Goal: Task Accomplishment & Management: Manage account settings

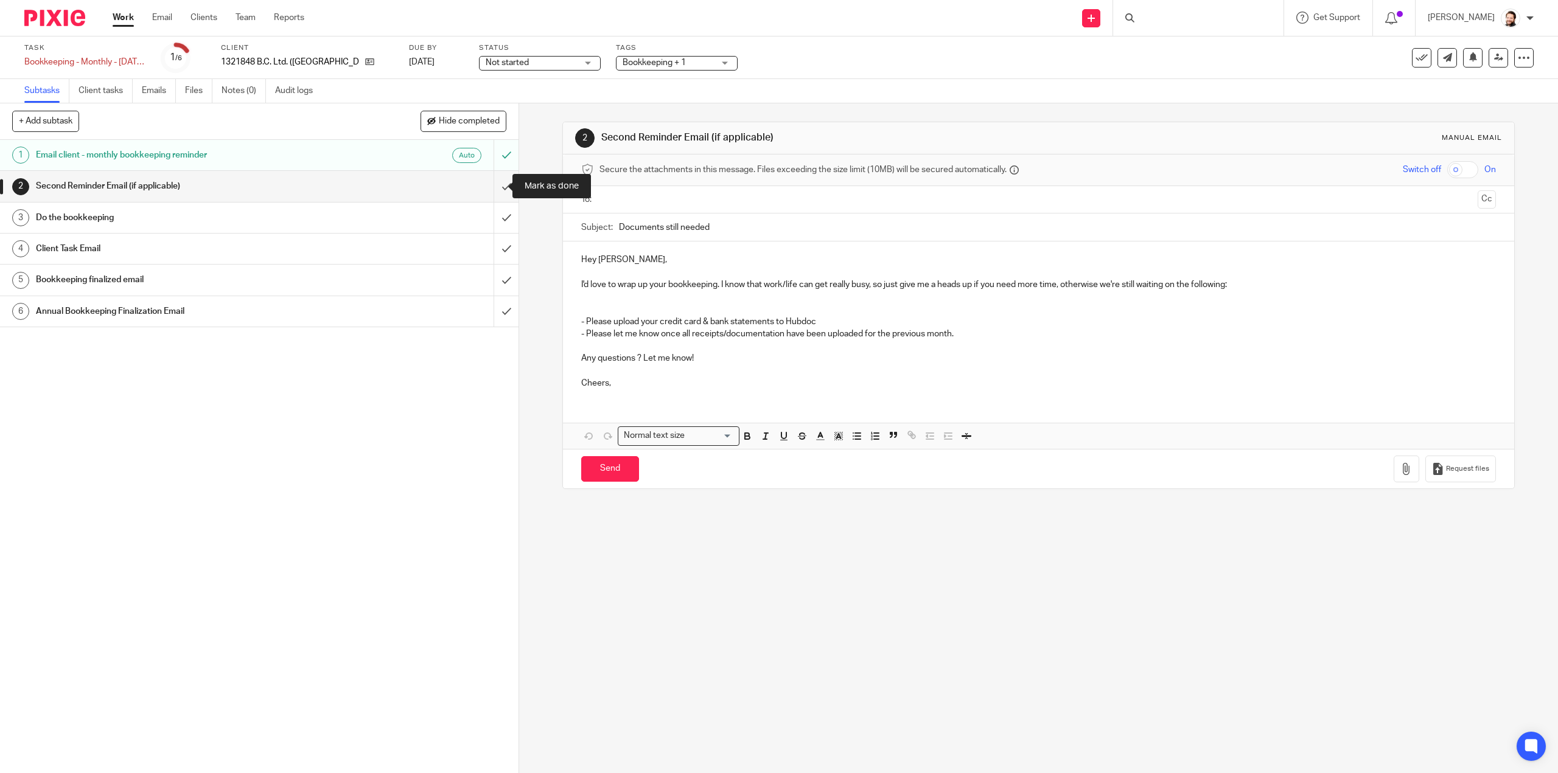
drag, startPoint x: 500, startPoint y: 188, endPoint x: 522, endPoint y: 175, distance: 26.2
click at [501, 187] on input "submit" at bounding box center [259, 186] width 518 height 30
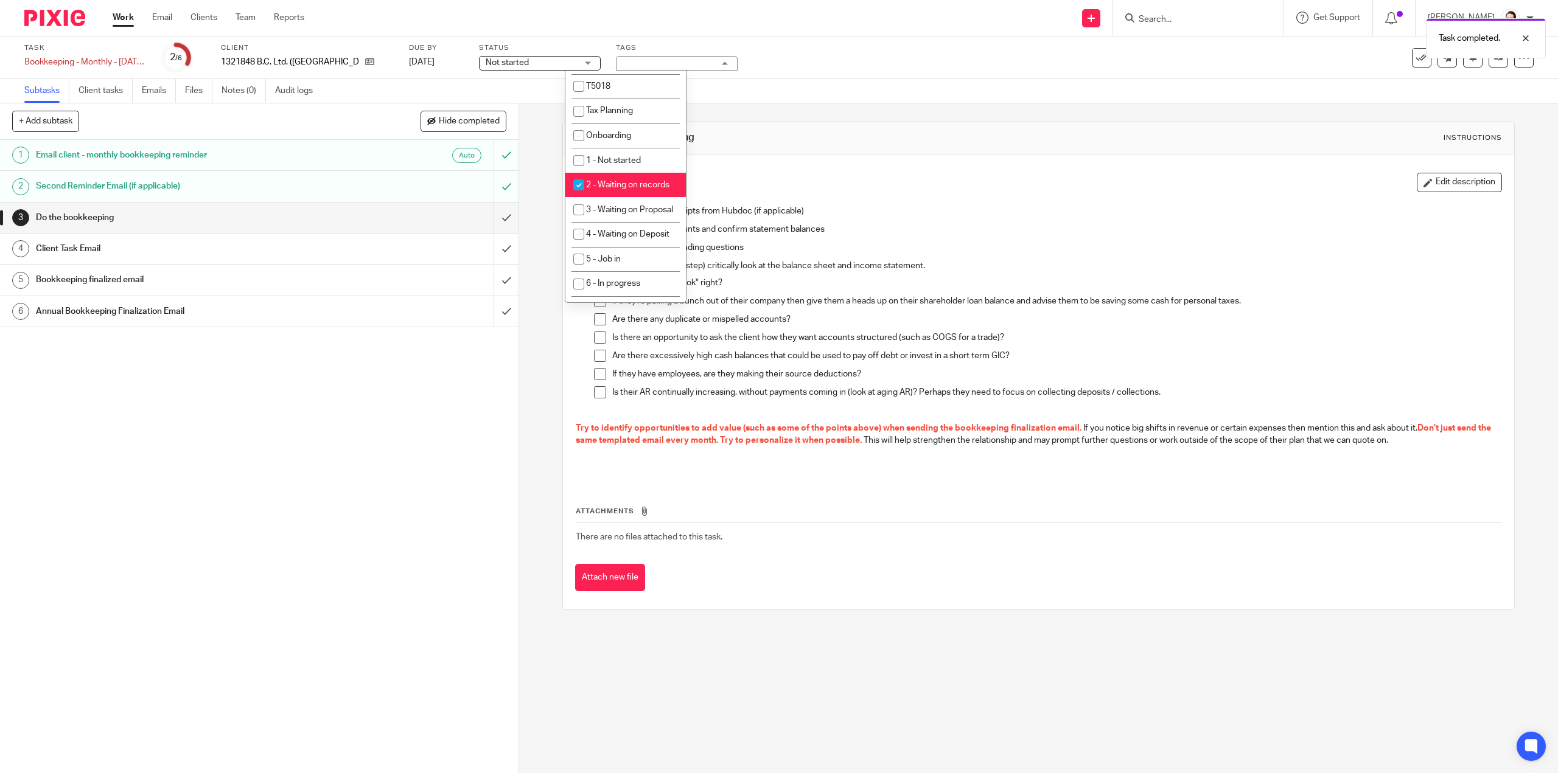
click at [632, 195] on li "2 - Waiting on records" at bounding box center [625, 185] width 120 height 25
checkbox input "false"
click at [625, 227] on span "6 - In progress" at bounding box center [613, 222] width 54 height 9
checkbox input "true"
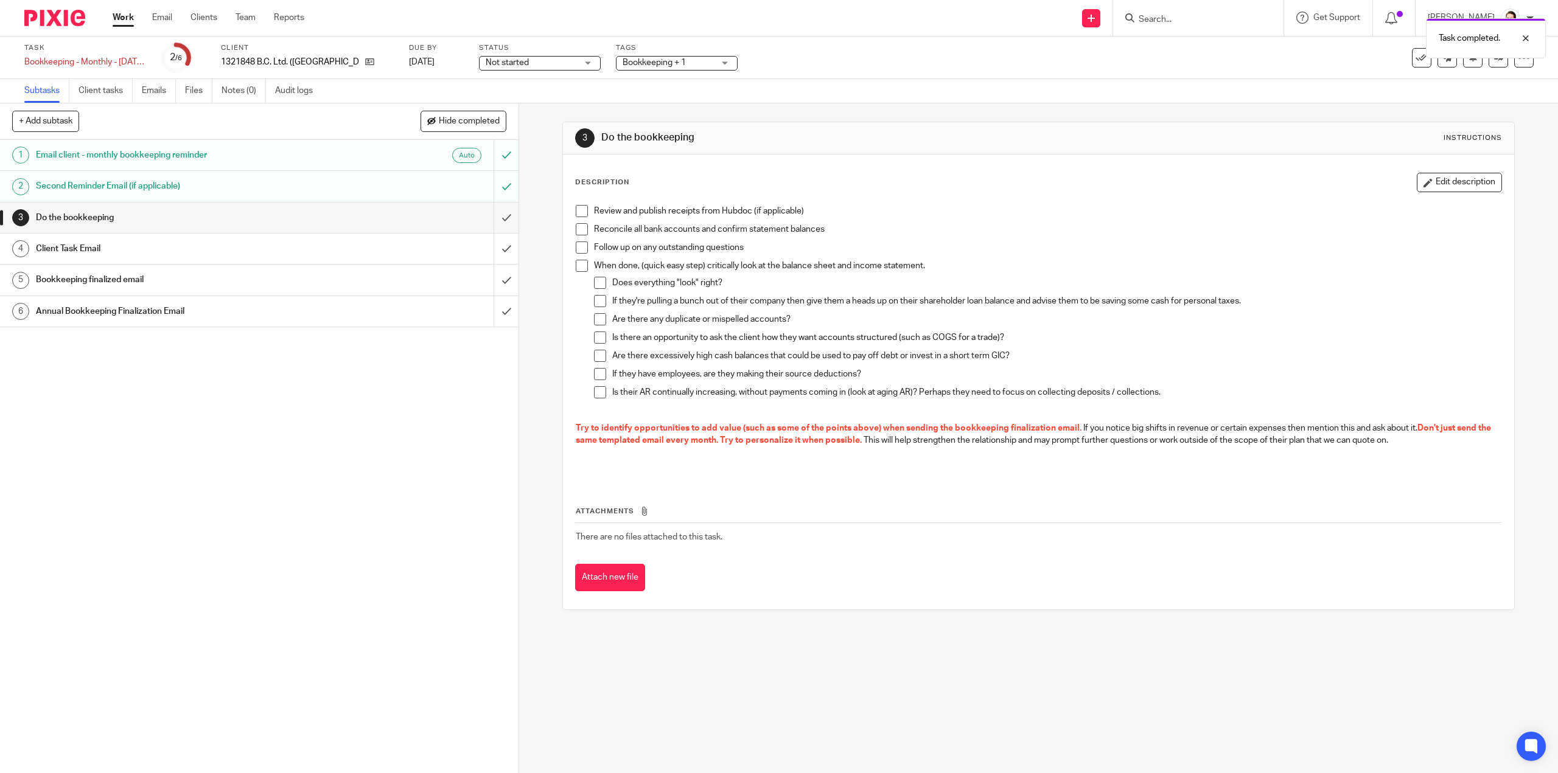
click at [825, 150] on div "3 Do the bookkeeping Instructions" at bounding box center [1038, 138] width 950 height 32
click at [583, 206] on span at bounding box center [582, 211] width 12 height 12
click at [576, 246] on span at bounding box center [582, 248] width 12 height 12
click at [1463, 65] on button at bounding box center [1472, 57] width 19 height 19
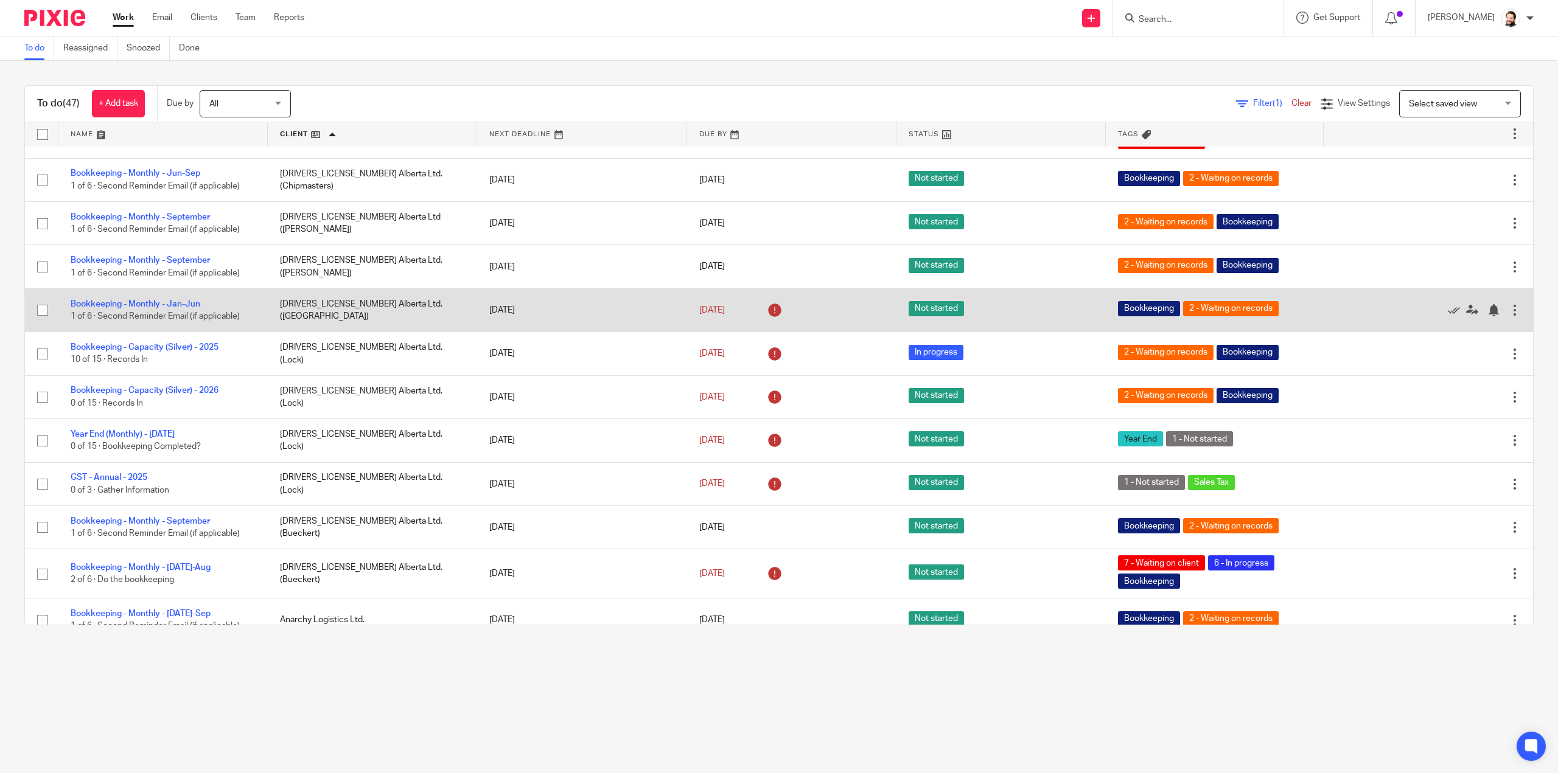
scroll to position [365, 0]
